Goal: Information Seeking & Learning: Learn about a topic

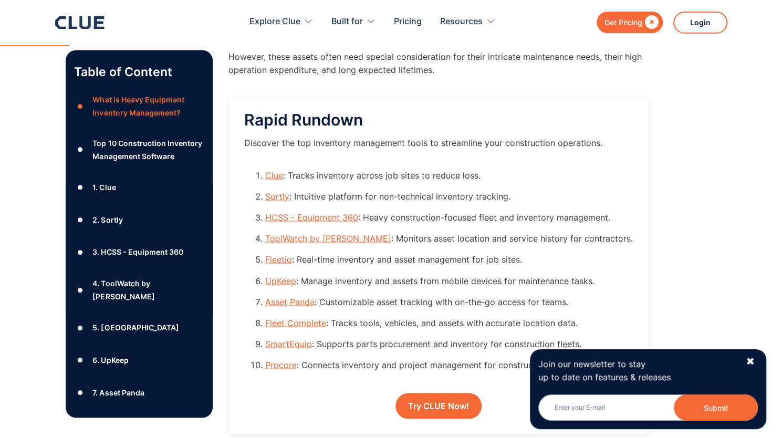
scroll to position [998, 0]
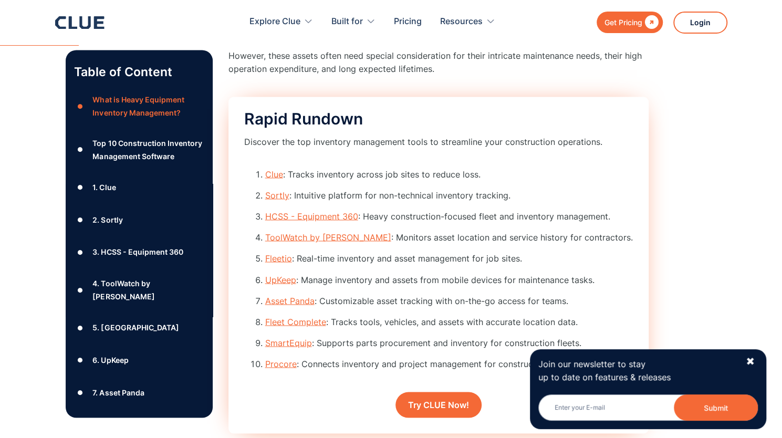
drag, startPoint x: 280, startPoint y: 364, endPoint x: 418, endPoint y: 247, distance: 180.3
click at [418, 247] on ol "Clue : Tracks inventory across job sites to reduce loss. Sortly : Intuitive pla…" at bounding box center [438, 273] width 389 height 211
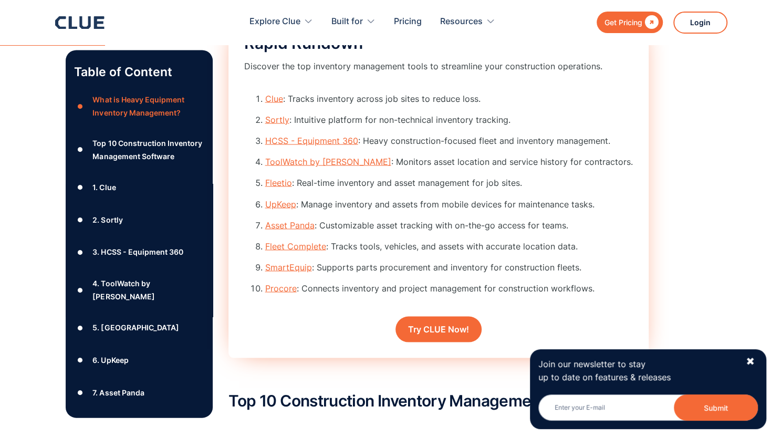
scroll to position [1050, 0]
